Goal: Use online tool/utility: Utilize a website feature to perform a specific function

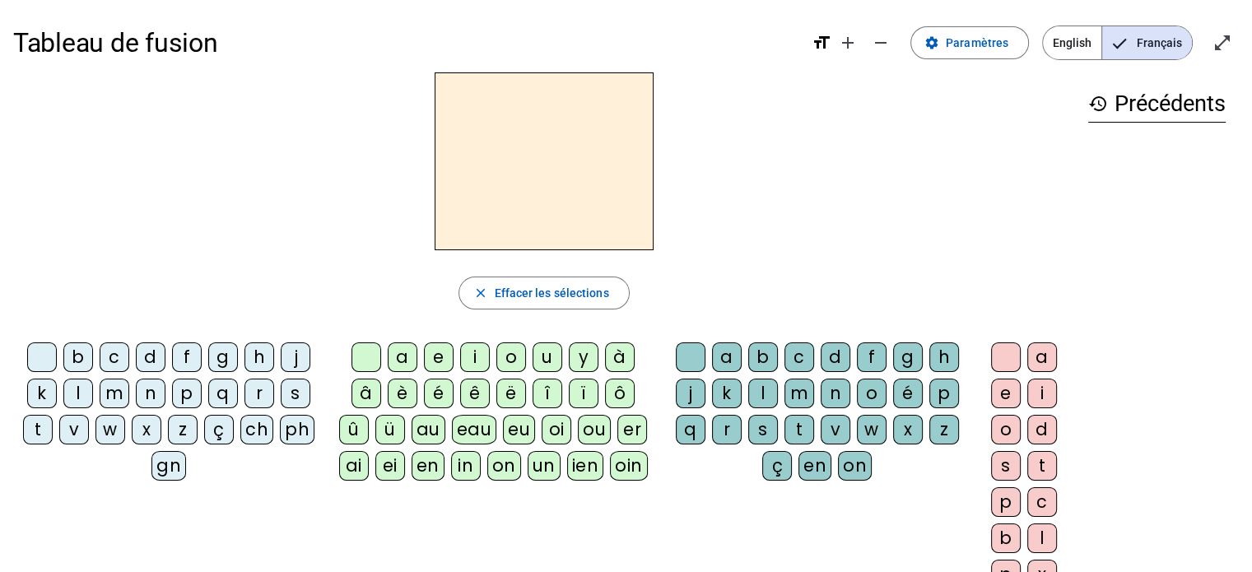
click at [147, 399] on div "n" at bounding box center [151, 394] width 30 height 30
click at [442, 355] on div "e" at bounding box center [439, 357] width 30 height 30
click at [472, 359] on div "i" at bounding box center [475, 357] width 30 height 30
click at [507, 354] on div "o" at bounding box center [511, 357] width 30 height 30
click at [578, 360] on div "y" at bounding box center [584, 357] width 30 height 30
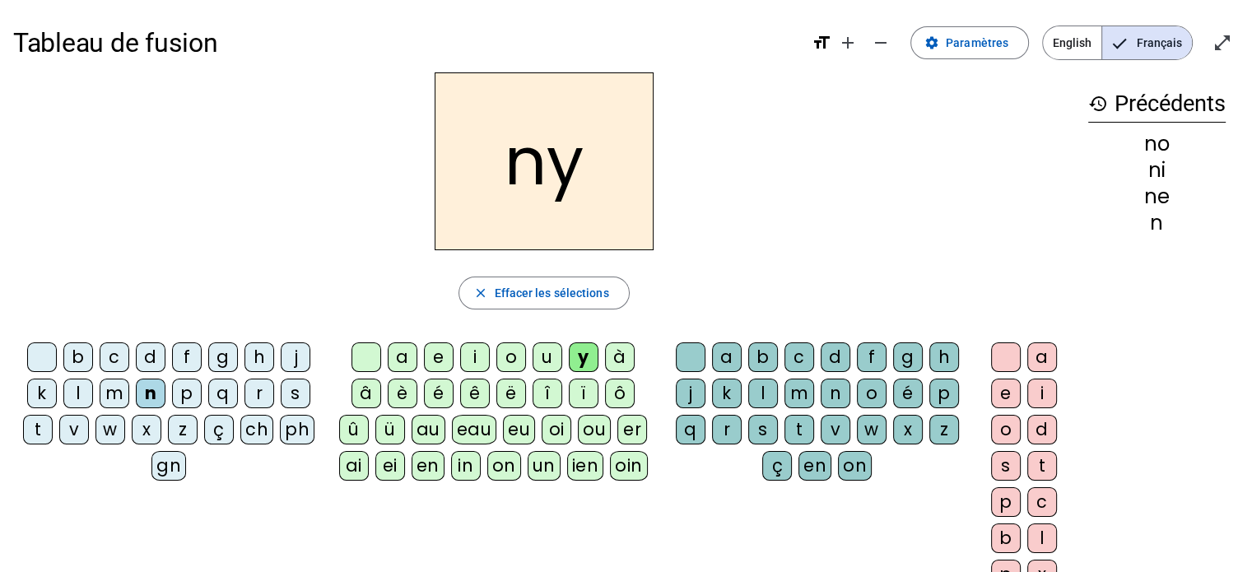
click at [72, 389] on div "l" at bounding box center [78, 394] width 30 height 30
click at [402, 357] on div "a" at bounding box center [403, 357] width 30 height 30
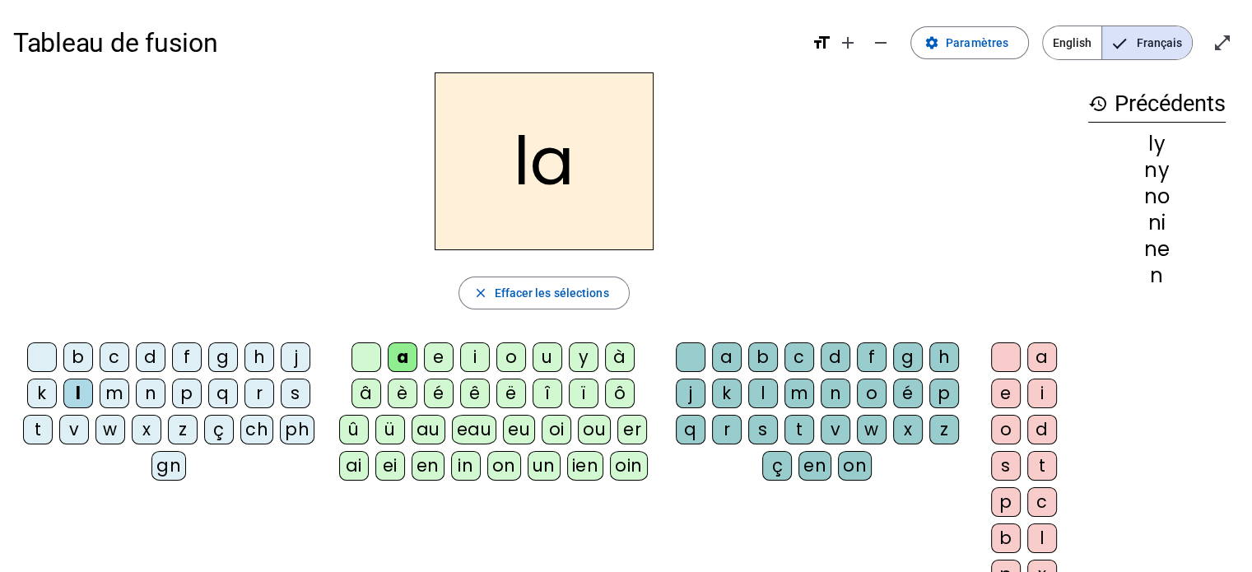
click at [431, 352] on div "e" at bounding box center [439, 357] width 30 height 30
click at [467, 362] on div "i" at bounding box center [475, 357] width 30 height 30
click at [509, 361] on div "o" at bounding box center [511, 357] width 30 height 30
click at [145, 393] on div "n" at bounding box center [151, 394] width 30 height 30
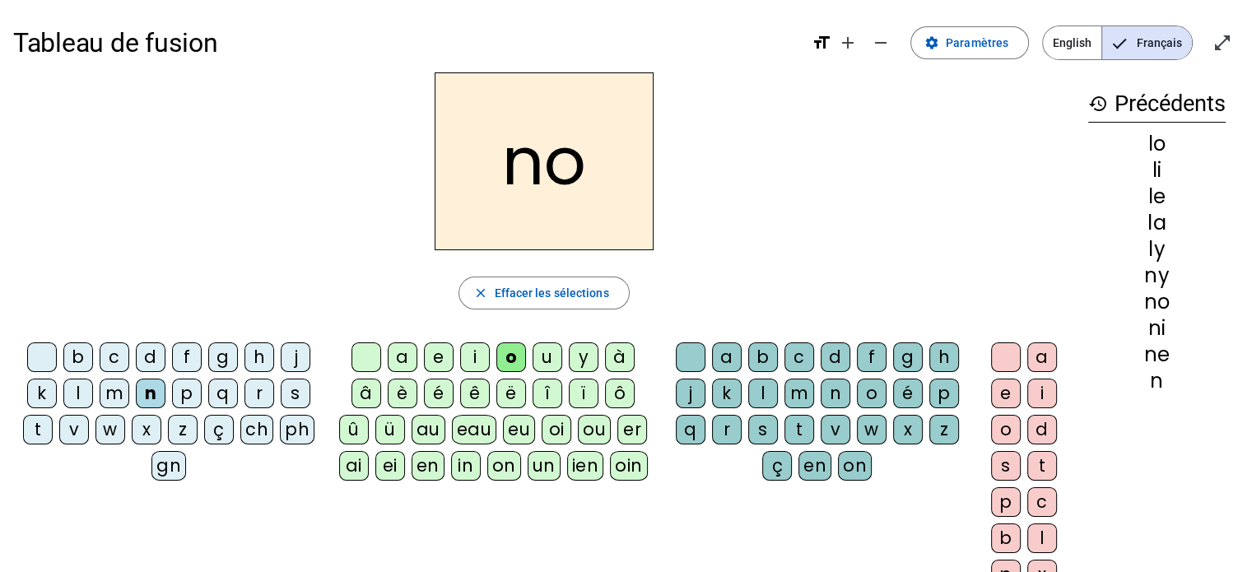
click at [398, 355] on div "a" at bounding box center [403, 357] width 30 height 30
click at [435, 352] on div "e" at bounding box center [439, 357] width 30 height 30
click at [467, 359] on div "i" at bounding box center [475, 357] width 30 height 30
click at [505, 355] on div "o" at bounding box center [511, 357] width 30 height 30
click at [792, 422] on div "t" at bounding box center [799, 430] width 30 height 30
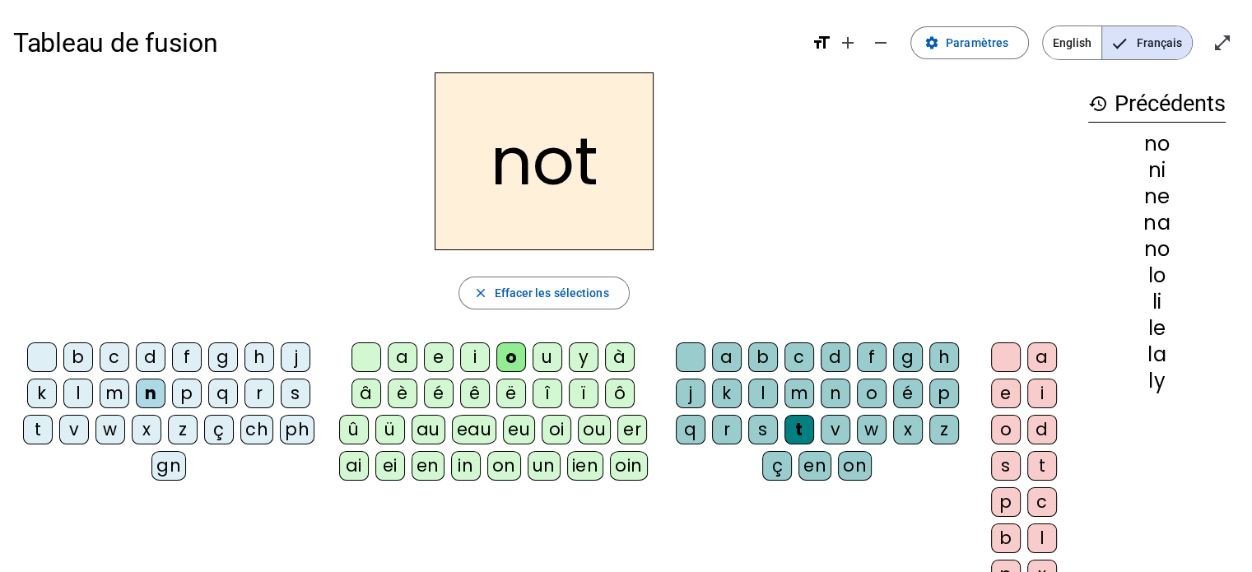
click at [998, 395] on div "e" at bounding box center [1006, 394] width 30 height 30
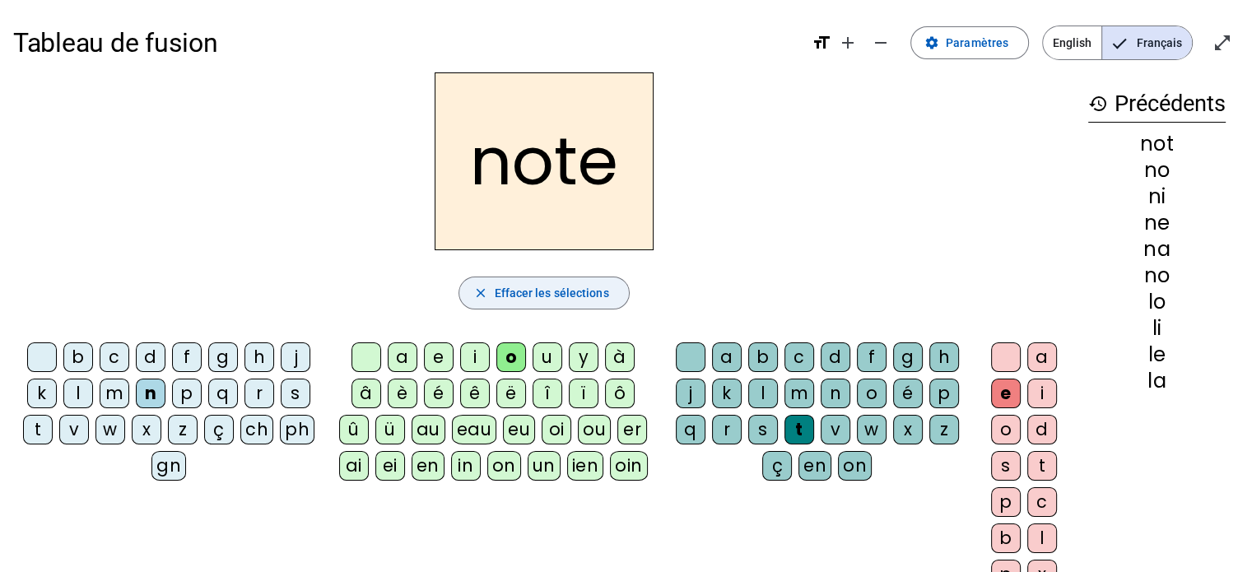
click at [492, 290] on span "button" at bounding box center [543, 292] width 169 height 39
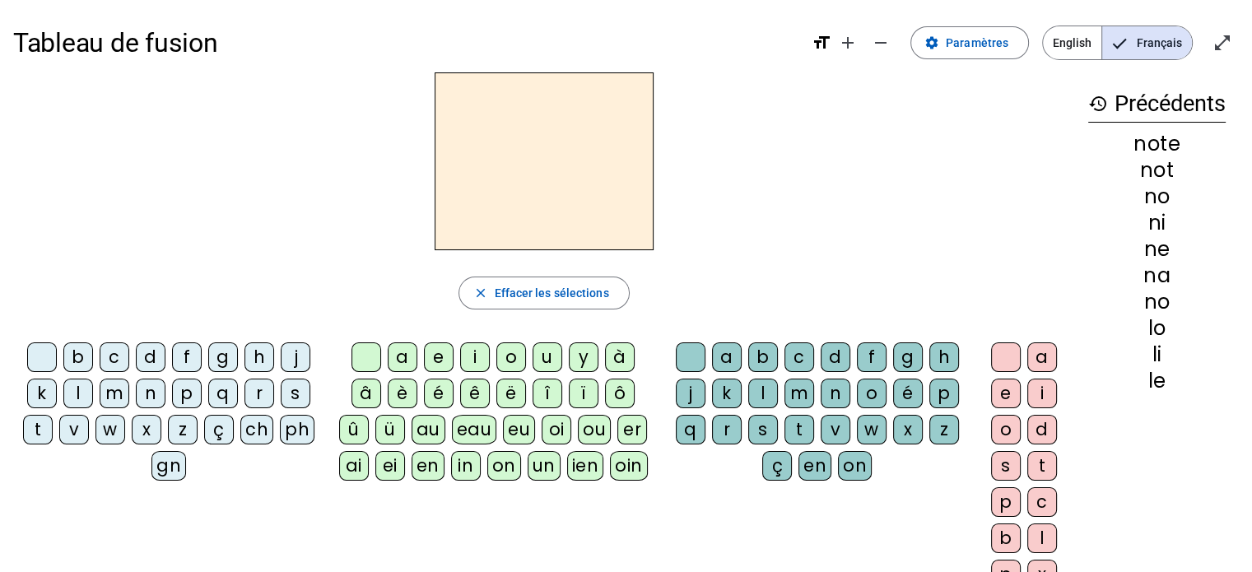
click at [406, 392] on div "è" at bounding box center [403, 394] width 30 height 30
click at [139, 393] on div "n" at bounding box center [151, 394] width 30 height 30
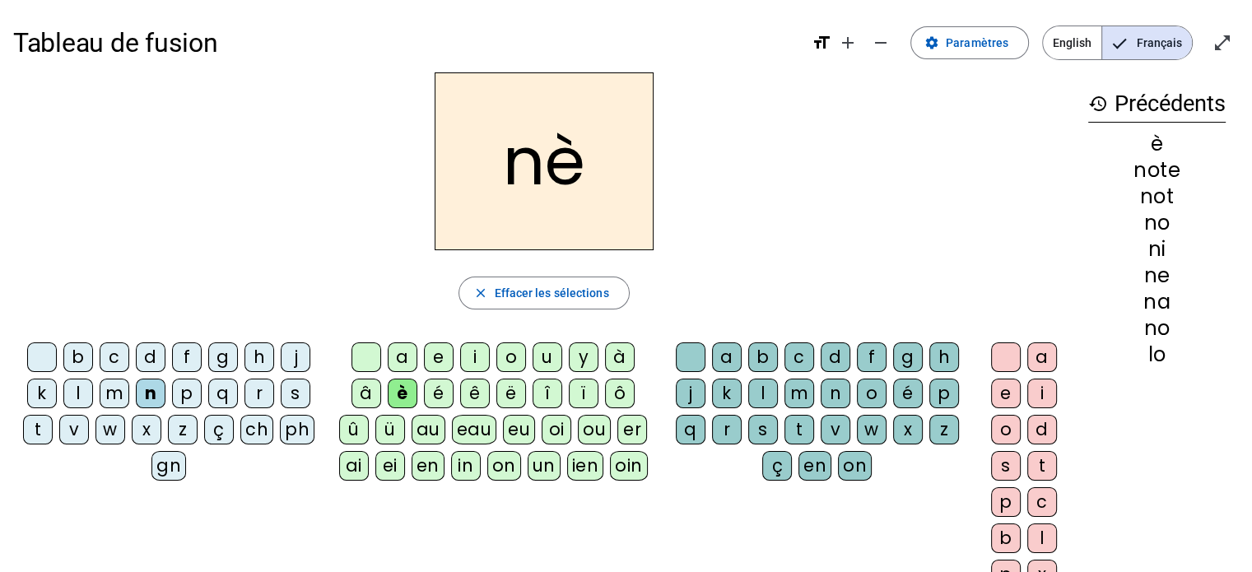
click at [442, 388] on div "é" at bounding box center [439, 394] width 30 height 30
click at [481, 390] on div "ê" at bounding box center [475, 394] width 30 height 30
click at [546, 355] on div "u" at bounding box center [547, 357] width 30 height 30
click at [111, 395] on div "m" at bounding box center [115, 394] width 30 height 30
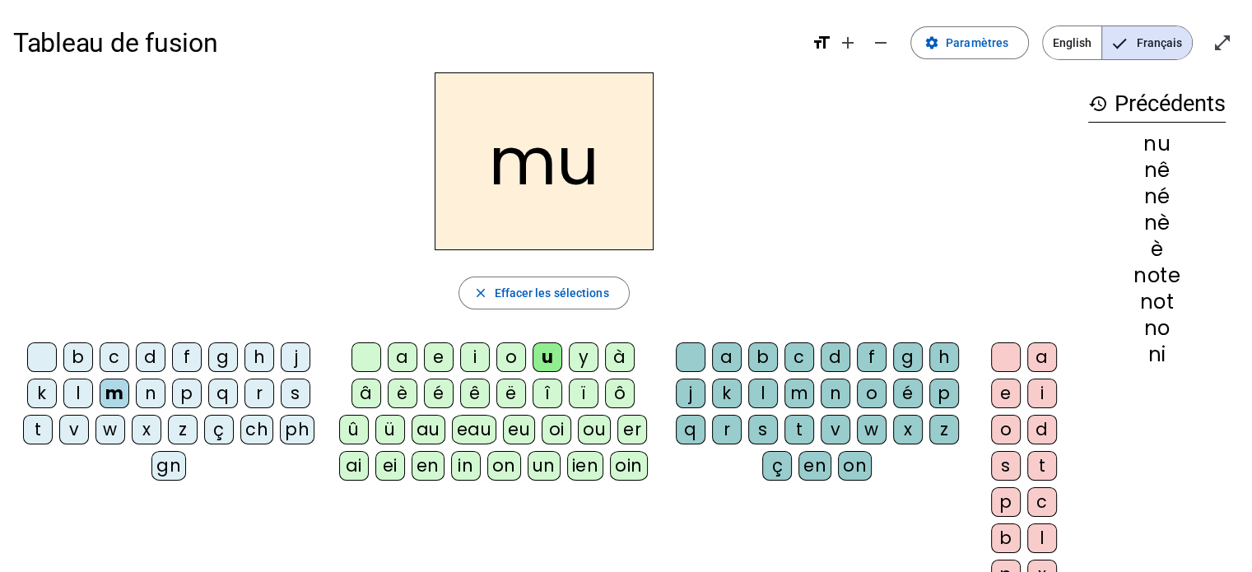
click at [407, 352] on div "a" at bounding box center [403, 357] width 30 height 30
click at [439, 355] on div "e" at bounding box center [439, 357] width 30 height 30
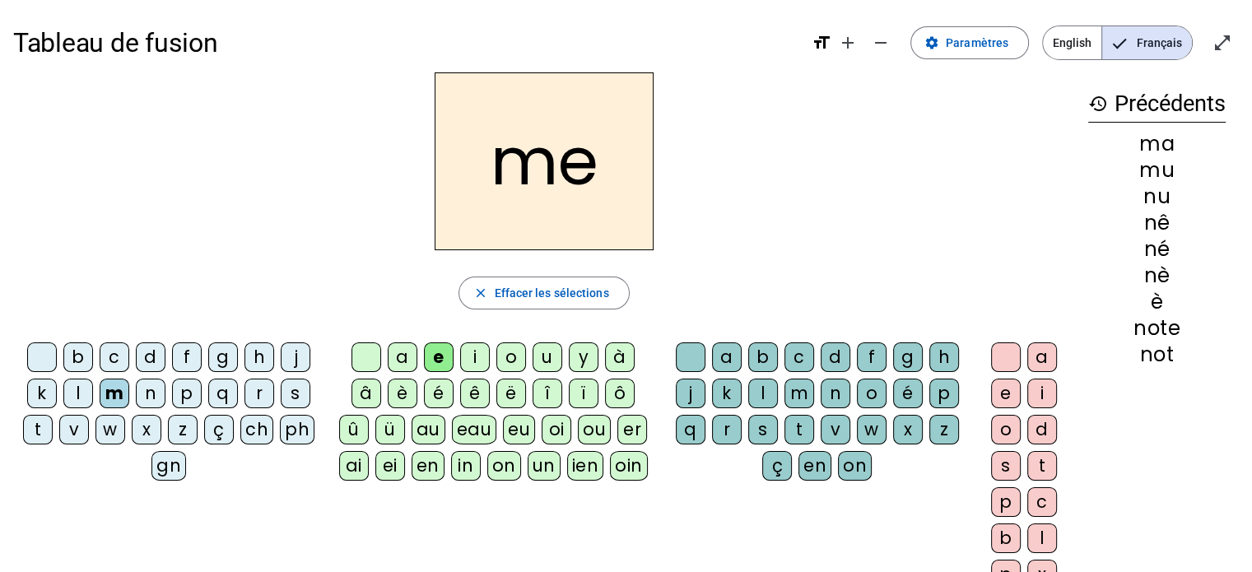
click at [473, 357] on div "i" at bounding box center [475, 357] width 30 height 30
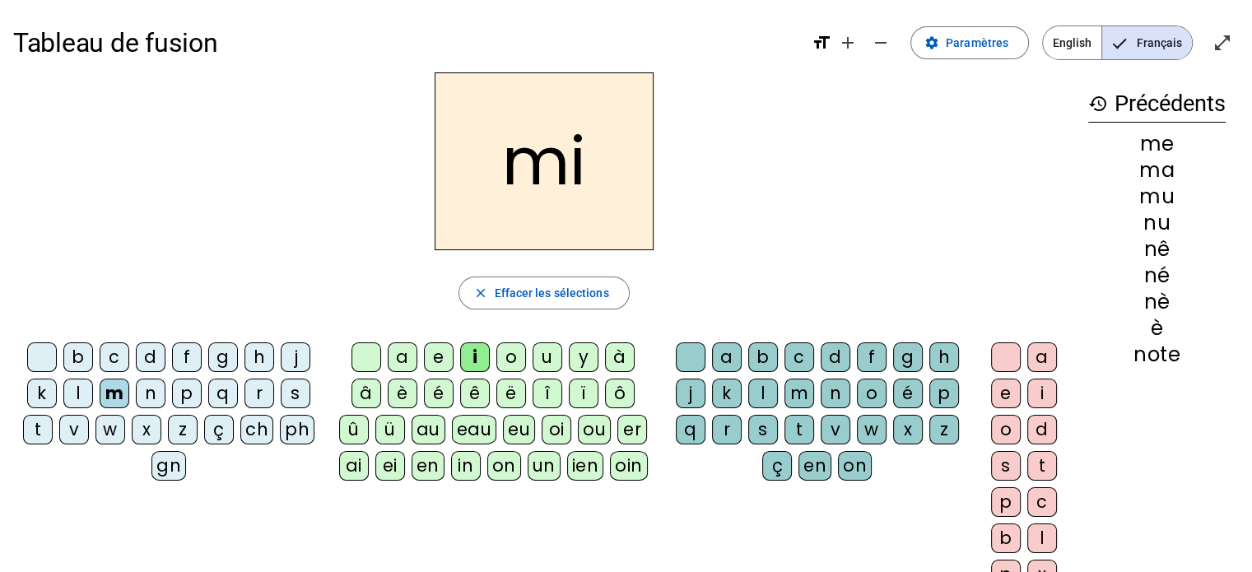
click at [510, 352] on div "o" at bounding box center [511, 357] width 30 height 30
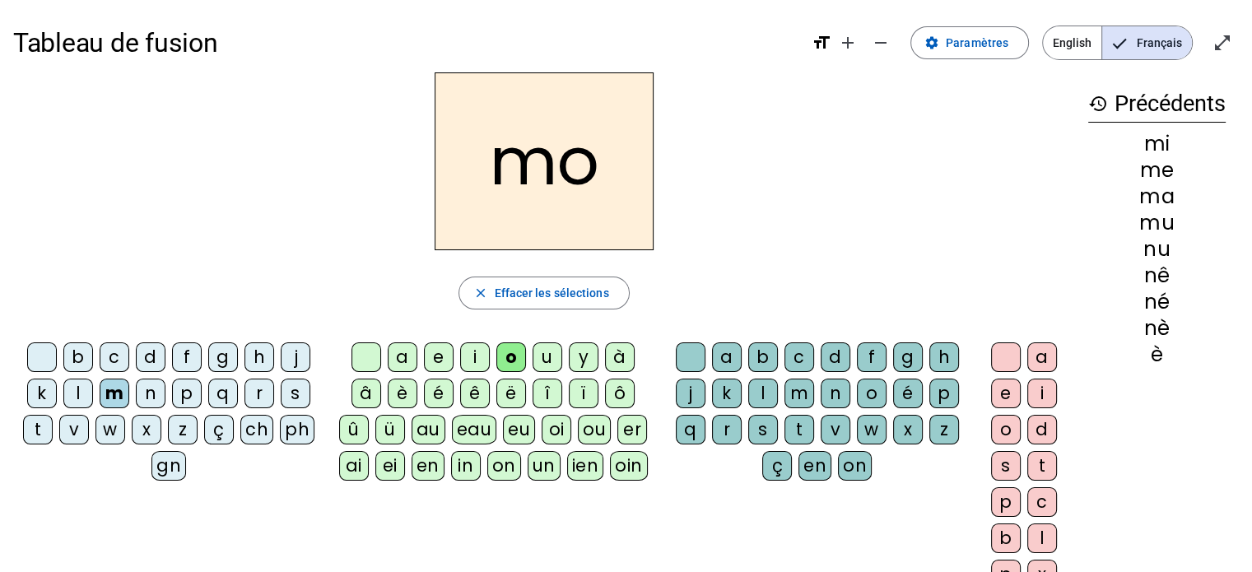
click at [146, 392] on div "n" at bounding box center [151, 394] width 30 height 30
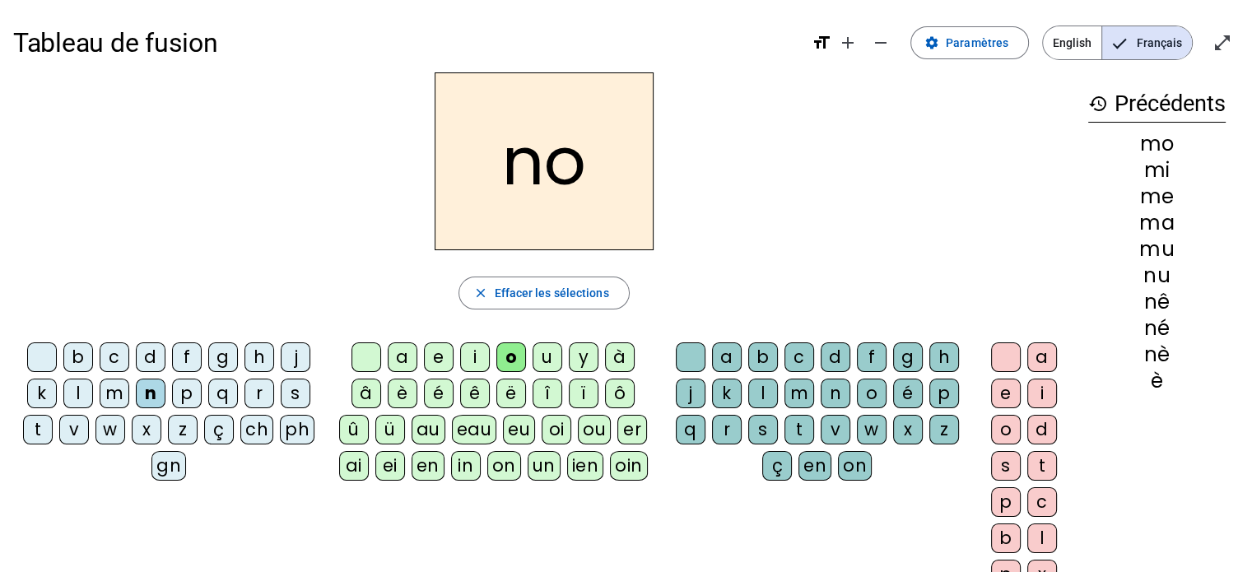
click at [542, 355] on div "u" at bounding box center [547, 357] width 30 height 30
